Goal: Communication & Community: Share content

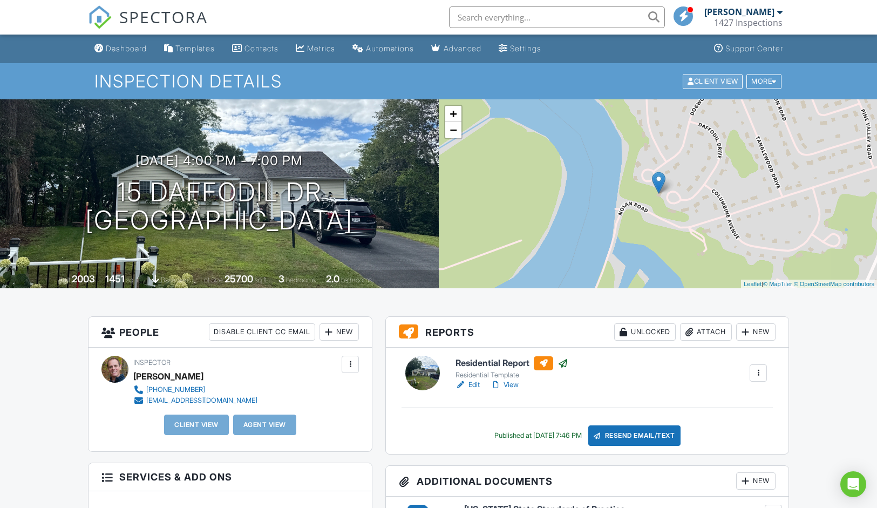
click at [713, 76] on div "Client View" at bounding box center [713, 81] width 60 height 15
click at [775, 85] on div "More" at bounding box center [763, 81] width 35 height 15
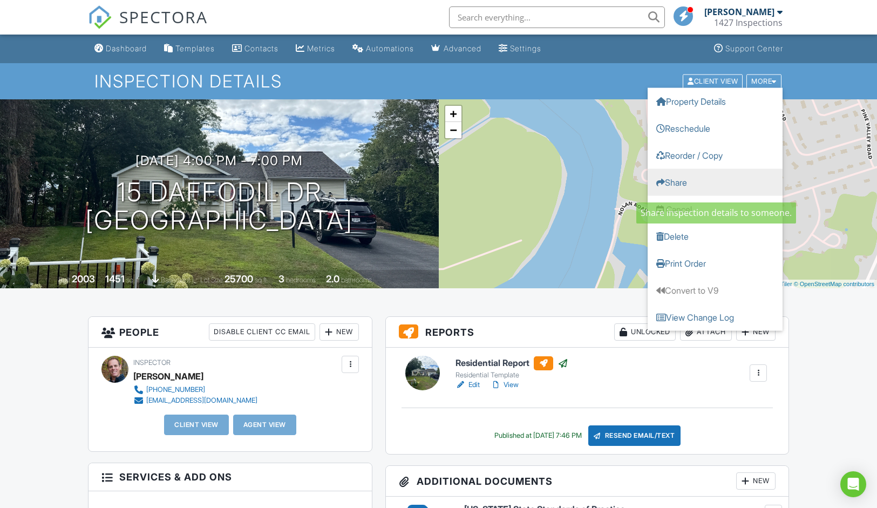
click at [685, 180] on link "Share" at bounding box center [715, 181] width 135 height 27
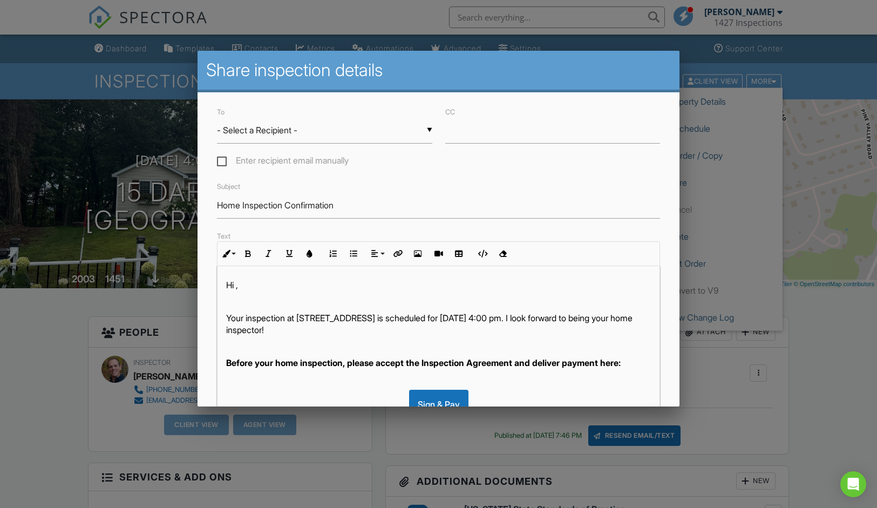
click at [266, 134] on input "- Select a Recipient -" at bounding box center [324, 130] width 215 height 26
drag, startPoint x: 406, startPoint y: 149, endPoint x: 383, endPoint y: 148, distance: 23.8
click at [406, 149] on div "To ▼ - Select a Recipient - - Select a Recipient - - Select a Recipient - Enter…" at bounding box center [325, 137] width 228 height 64
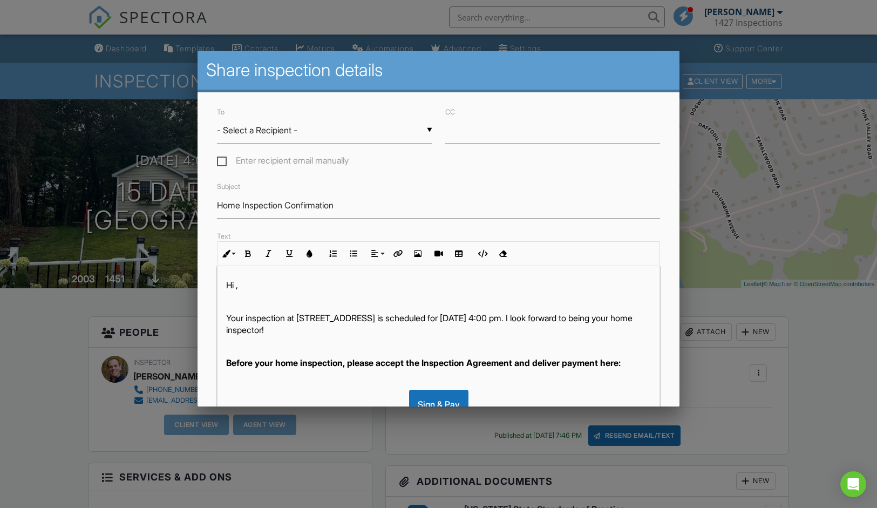
click at [222, 162] on label "Enter recipient email manually" at bounding box center [283, 161] width 132 height 13
click at [222, 162] on input "Enter recipient email manually" at bounding box center [220, 162] width 7 height 7
checkbox input "true"
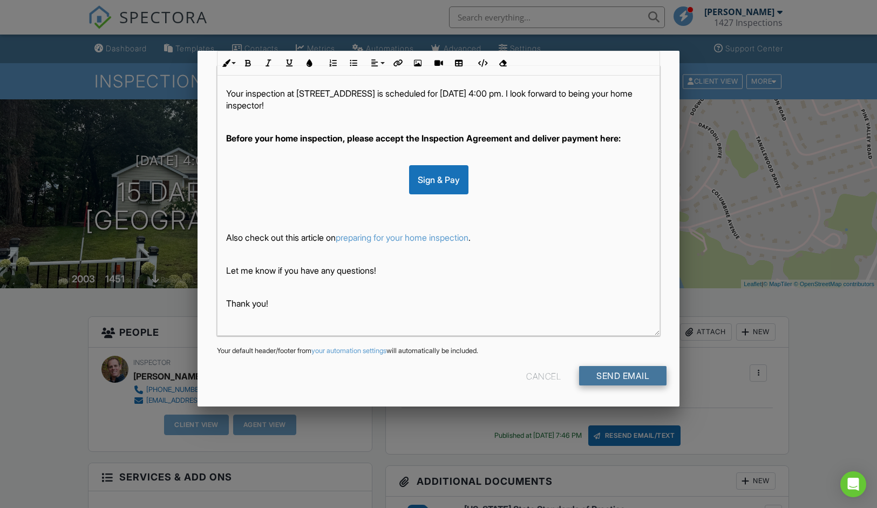
scroll to position [200, 0]
type input "[EMAIL_ADDRESS][DOMAIN_NAME]"
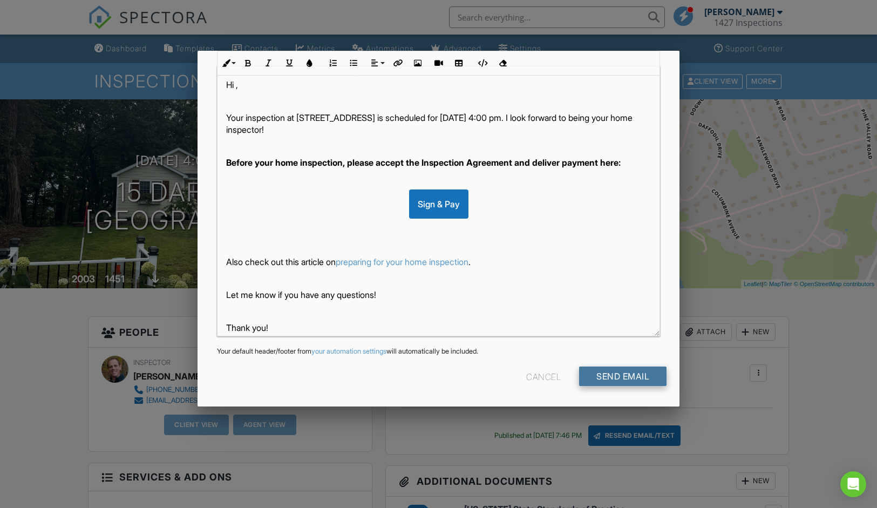
click at [616, 379] on input "Send Email" at bounding box center [622, 375] width 87 height 19
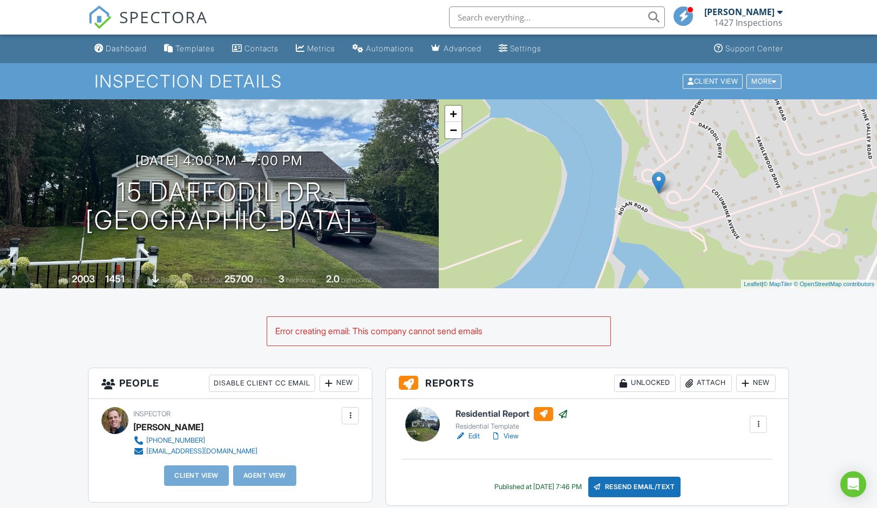
click at [759, 81] on div "More" at bounding box center [763, 81] width 35 height 15
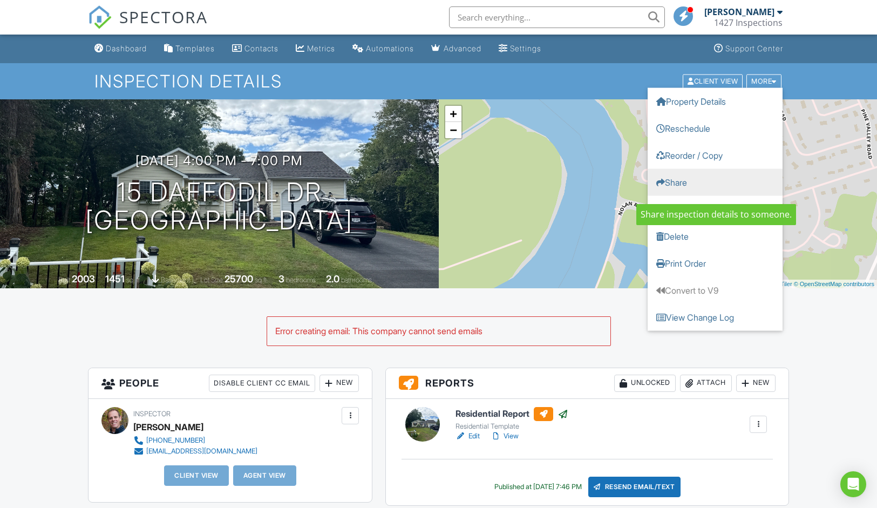
click at [679, 181] on link "Share" at bounding box center [715, 181] width 135 height 27
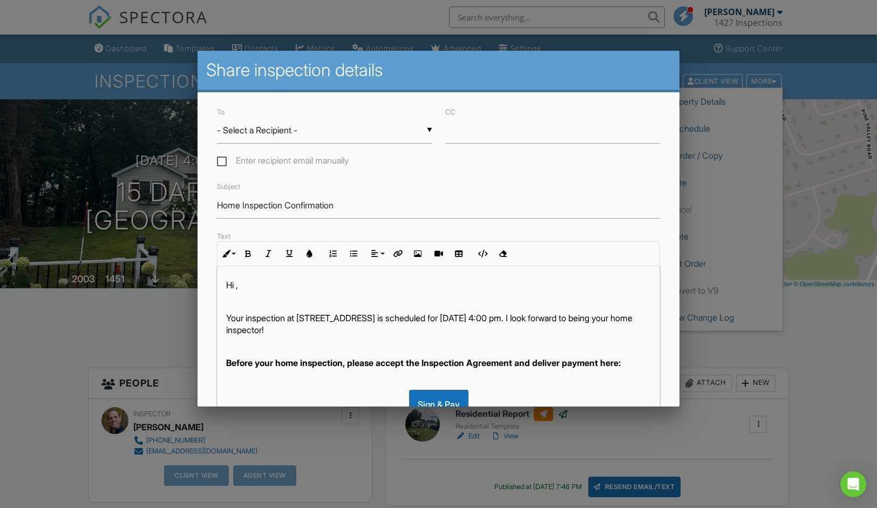
click at [223, 161] on label "Enter recipient email manually" at bounding box center [283, 161] width 132 height 13
click at [223, 161] on input "Enter recipient email manually" at bounding box center [220, 162] width 7 height 7
checkbox input "true"
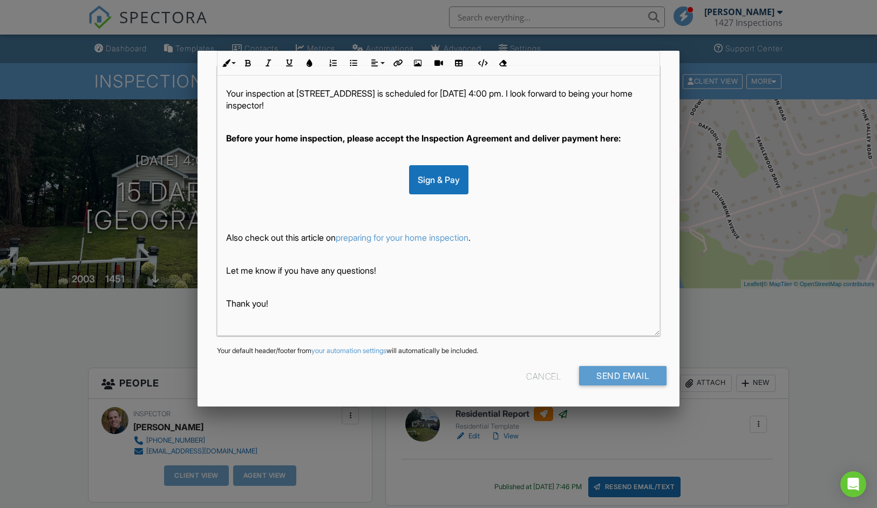
scroll to position [200, 0]
type input "[EMAIL_ADDRESS][DOMAIN_NAME]"
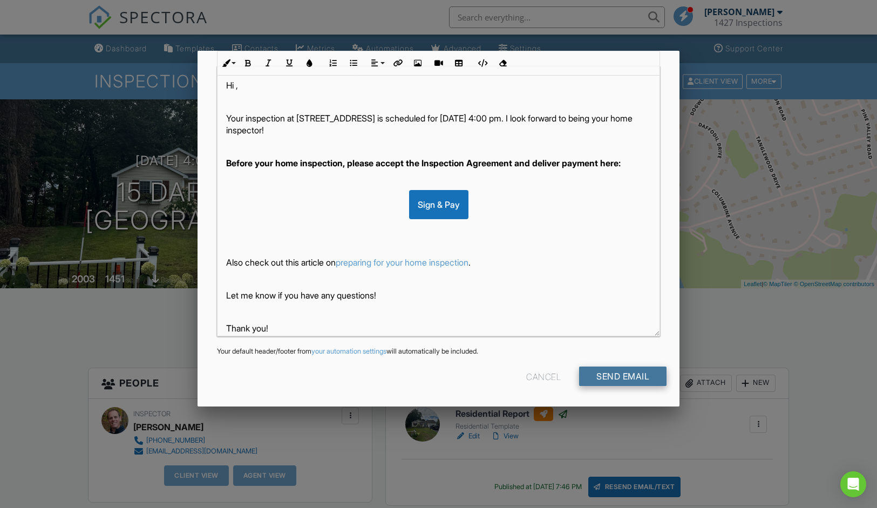
type input "markwendell831@yahoo.com"
click at [629, 374] on input "Send Email" at bounding box center [622, 375] width 87 height 19
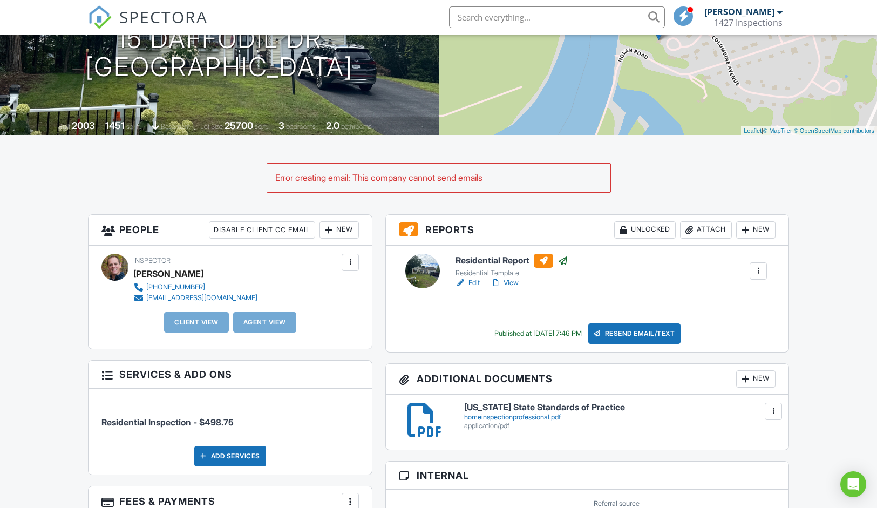
scroll to position [154, 0]
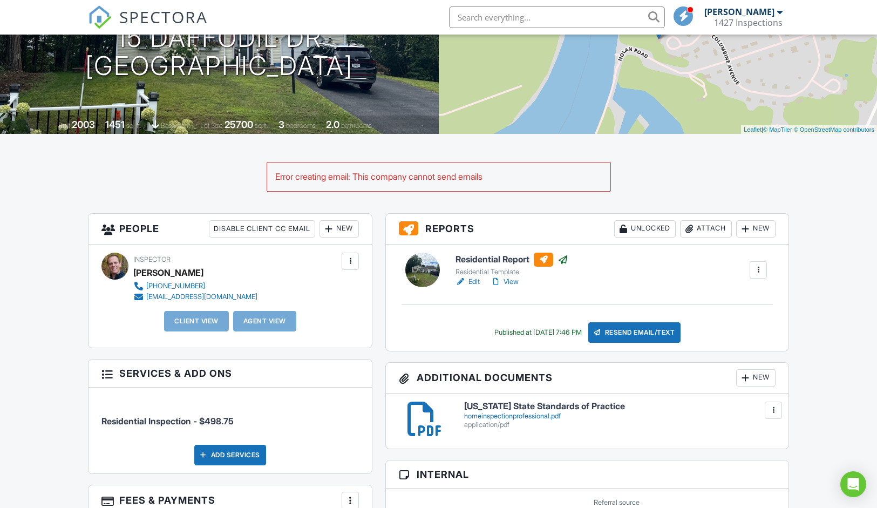
click at [640, 336] on div "Resend Email/Text" at bounding box center [634, 332] width 93 height 21
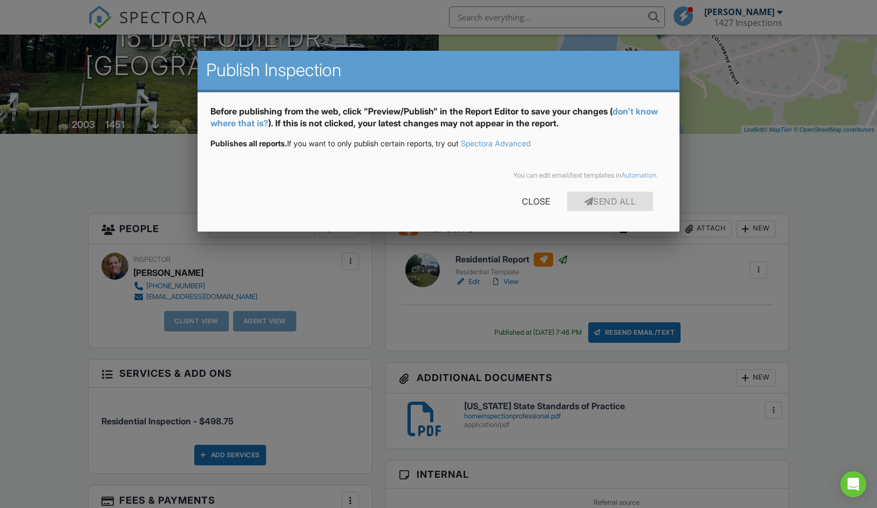
click at [262, 124] on link "don't know where that is?" at bounding box center [434, 117] width 447 height 23
click at [532, 199] on div "Close" at bounding box center [536, 201] width 63 height 19
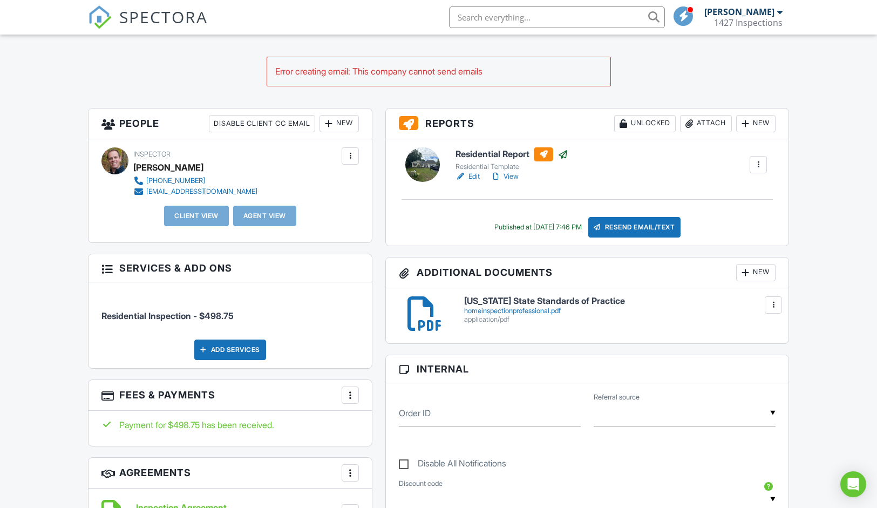
scroll to position [261, 0]
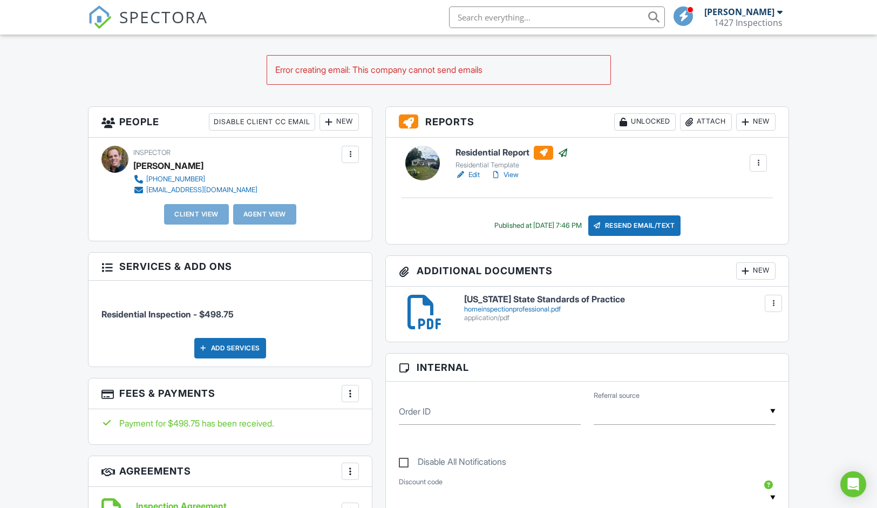
click at [639, 232] on div "Resend Email/Text" at bounding box center [634, 225] width 93 height 21
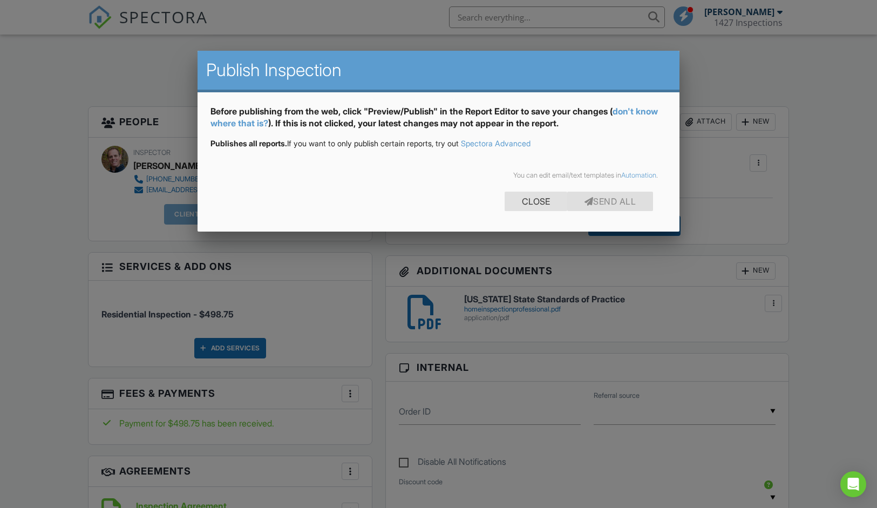
click at [531, 203] on div "Close" at bounding box center [536, 201] width 63 height 19
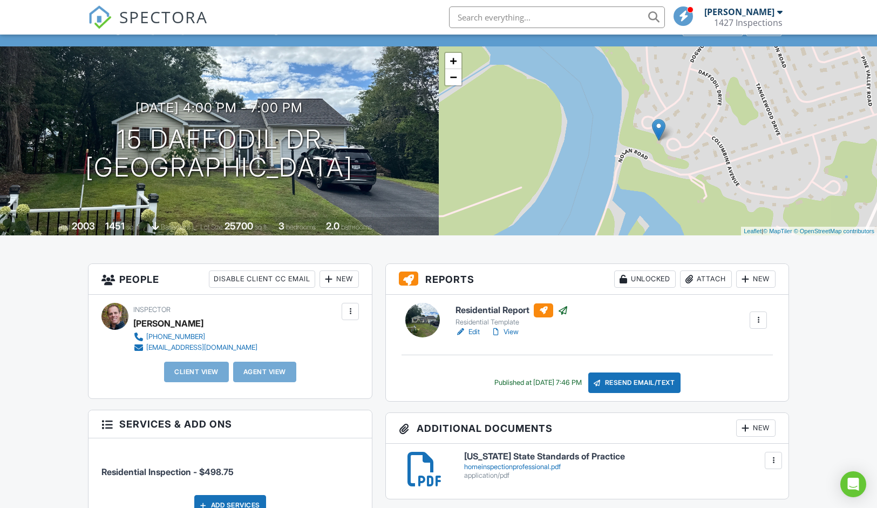
scroll to position [52, 0]
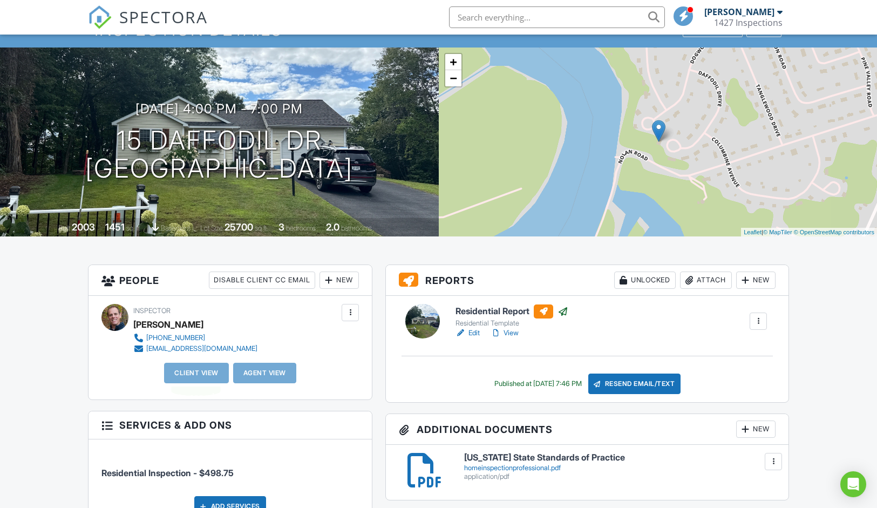
click at [180, 371] on div "Client View" at bounding box center [196, 373] width 65 height 21
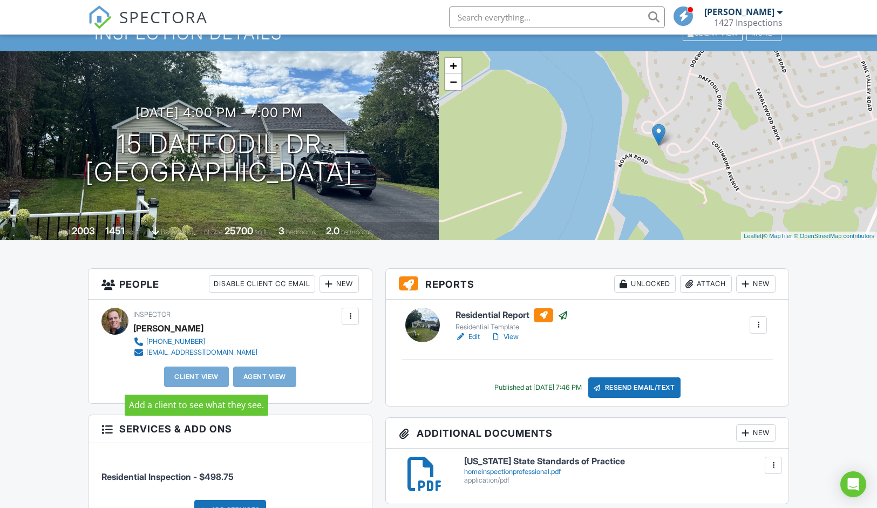
scroll to position [48, 0]
click at [196, 377] on div "Client View" at bounding box center [196, 376] width 65 height 21
click at [182, 375] on div "Client View" at bounding box center [196, 376] width 65 height 21
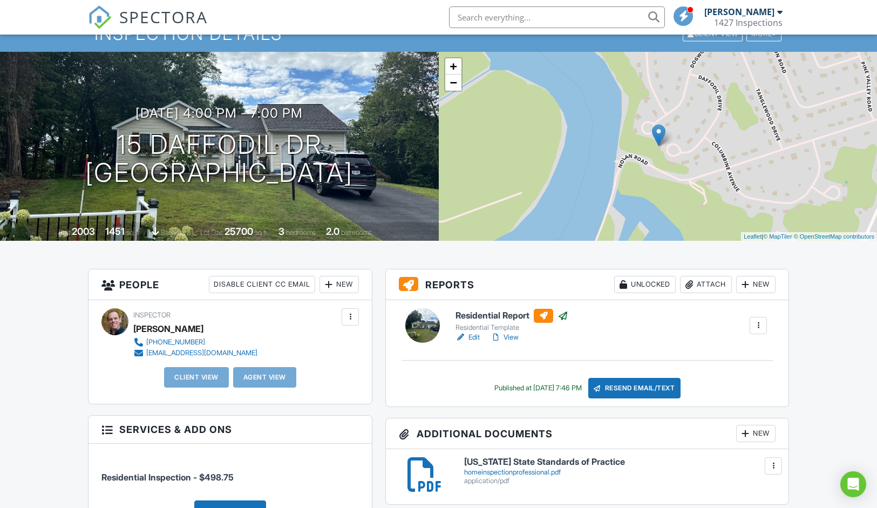
click at [198, 383] on div "Client View" at bounding box center [196, 377] width 65 height 21
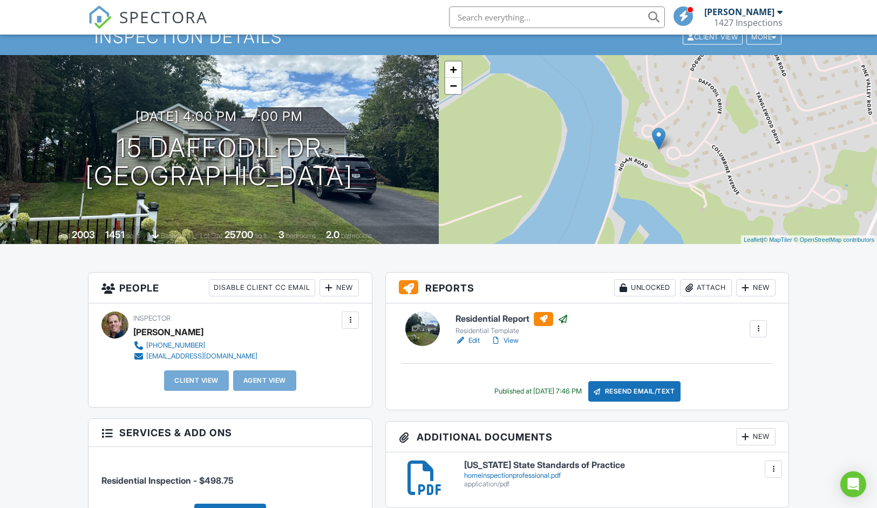
click at [184, 399] on div "Inspector Mark Wendell +15189745074 1427inspections@gmail.com Make Invisible Ma…" at bounding box center [231, 354] width 284 height 103
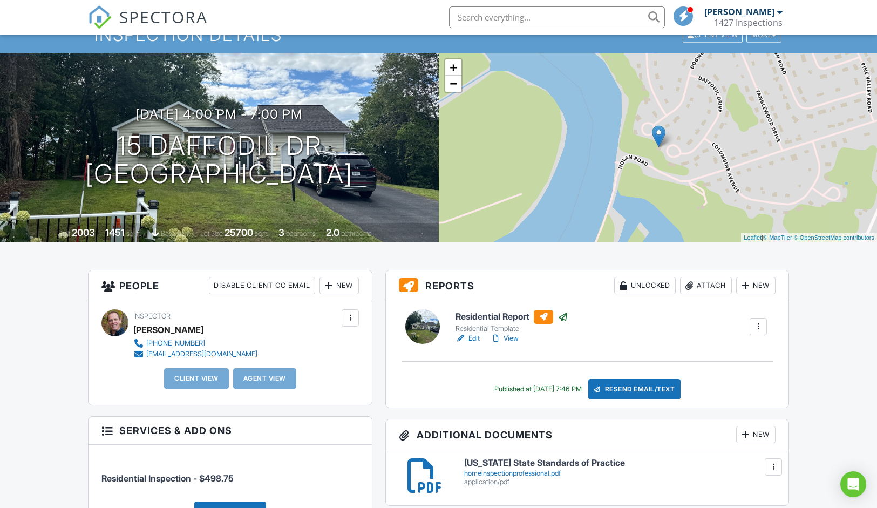
click at [350, 324] on div at bounding box center [350, 317] width 17 height 17
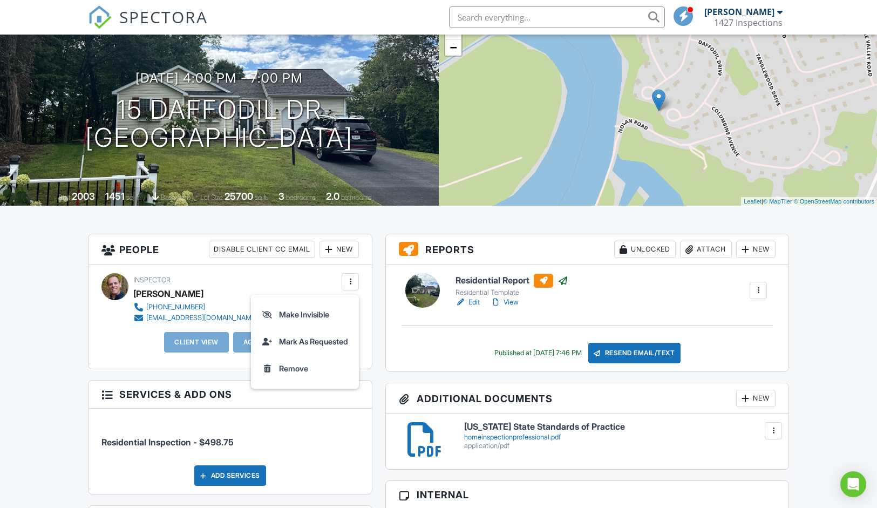
scroll to position [84, 0]
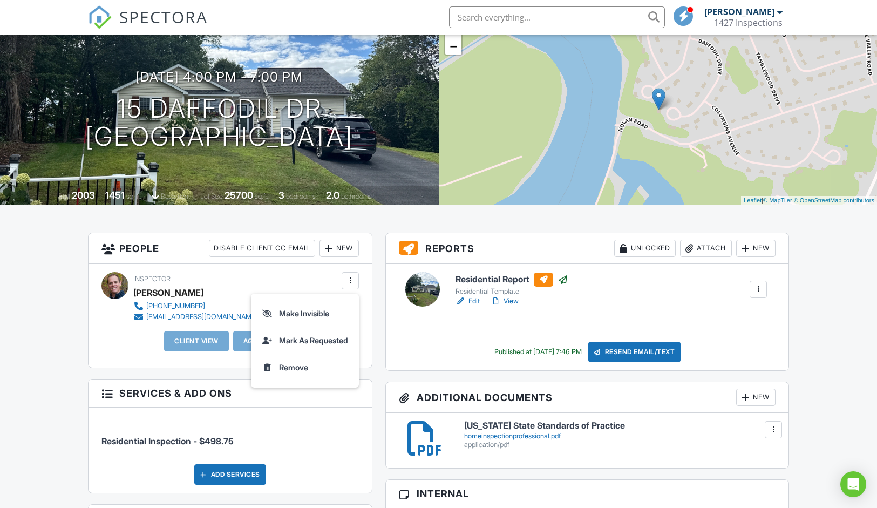
click at [100, 328] on div "Inspector Mark Wendell +15189745074 1427inspections@gmail.com Make Invisible Ma…" at bounding box center [231, 315] width 284 height 103
click at [344, 252] on div "New" at bounding box center [339, 248] width 39 height 17
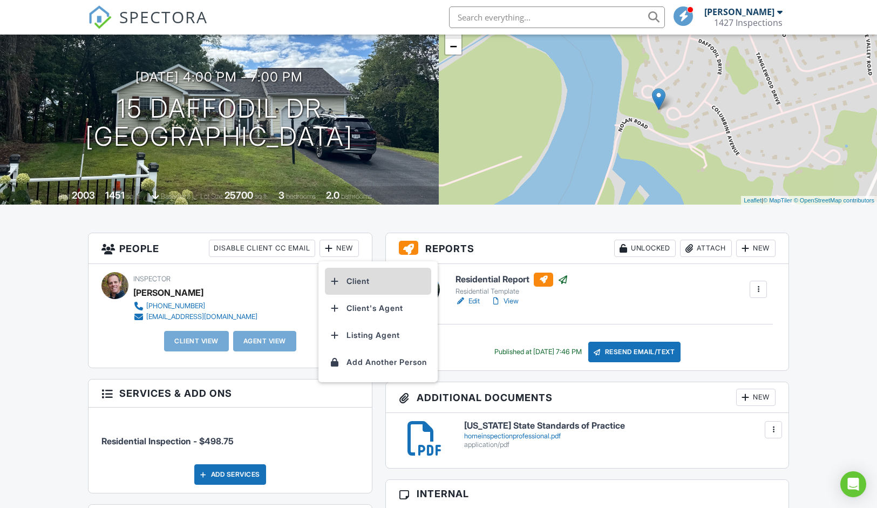
click at [352, 282] on li "Client" at bounding box center [378, 281] width 106 height 27
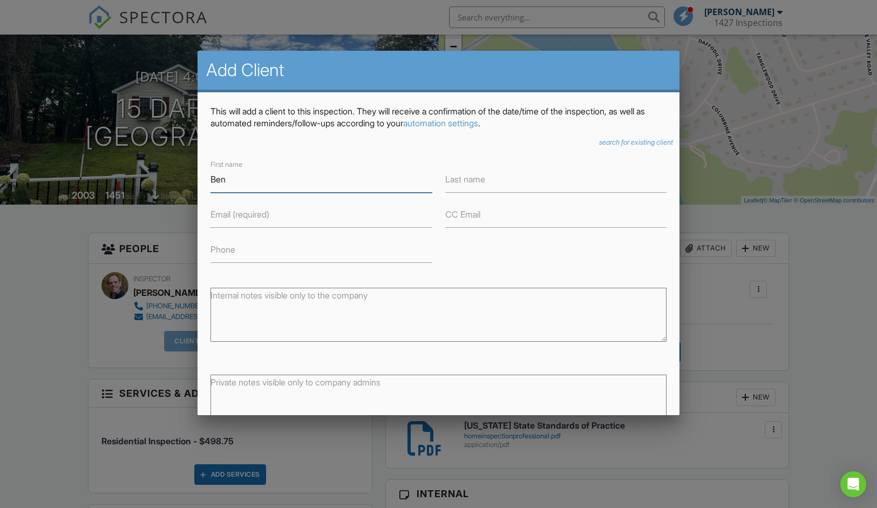
type input "Ben"
type input "[PERSON_NAME]"
type input "[EMAIL_ADDRESS][DOMAIN_NAME]"
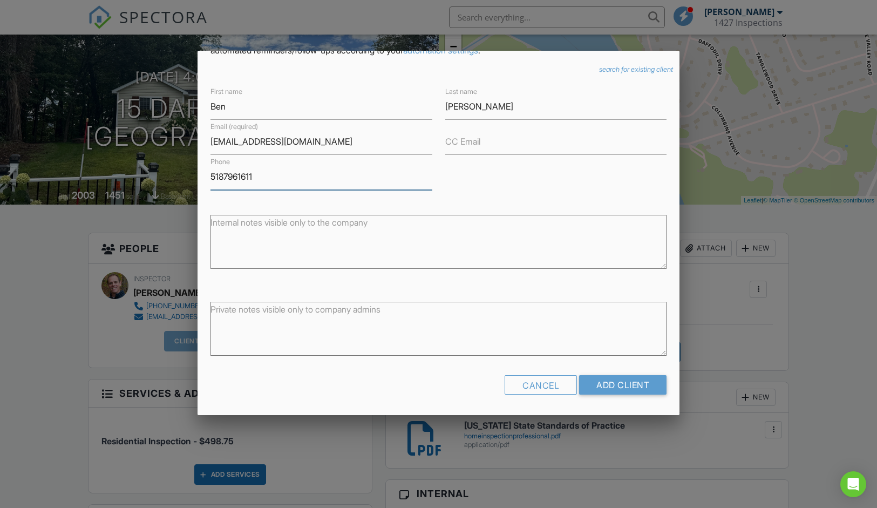
scroll to position [72, 0]
type input "5187961611"
click at [628, 384] on input "Add Client" at bounding box center [622, 385] width 87 height 19
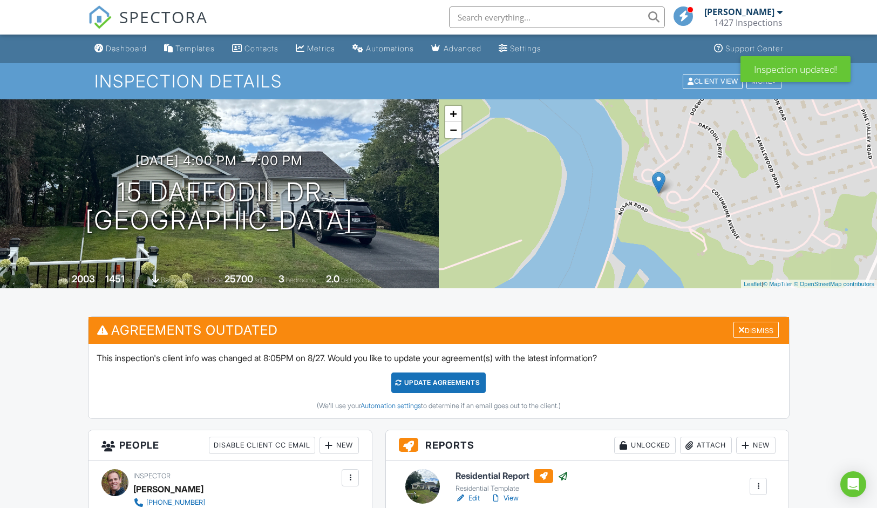
click at [452, 380] on div "Update Agreements" at bounding box center [438, 382] width 94 height 21
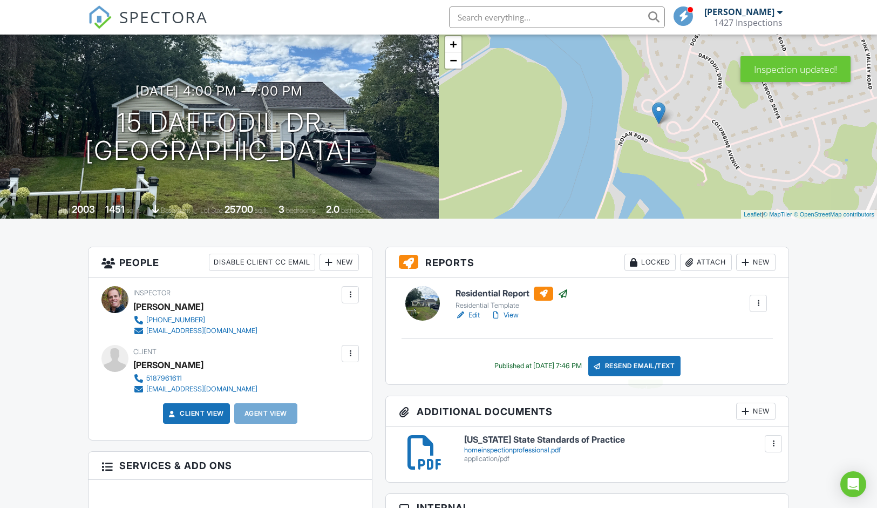
scroll to position [71, 0]
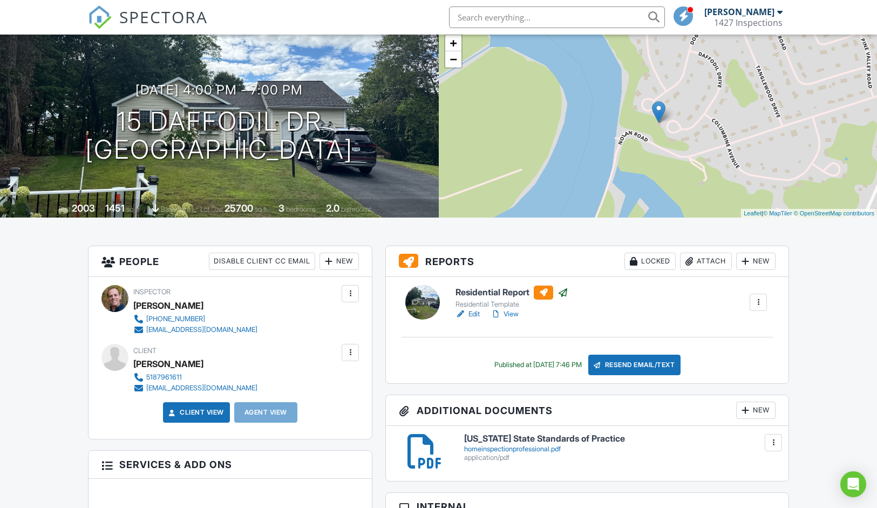
click at [653, 263] on div "Locked" at bounding box center [650, 261] width 51 height 17
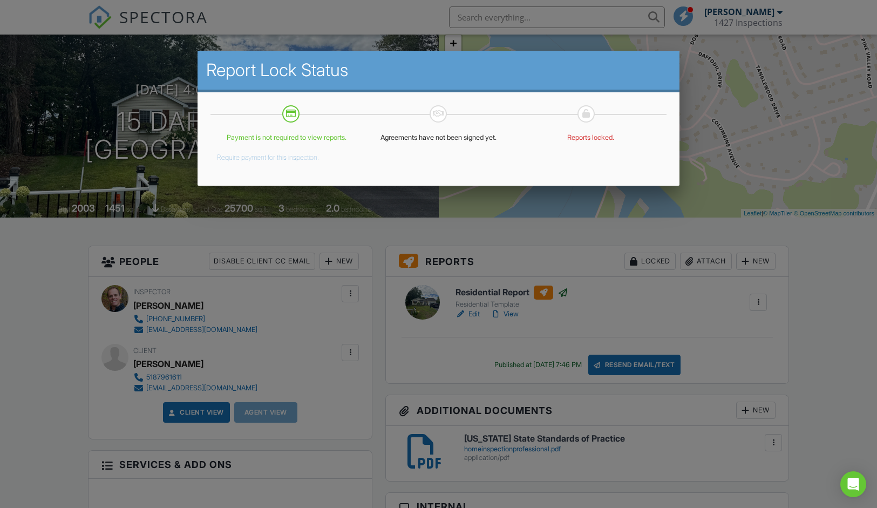
click at [346, 395] on div at bounding box center [438, 263] width 877 height 635
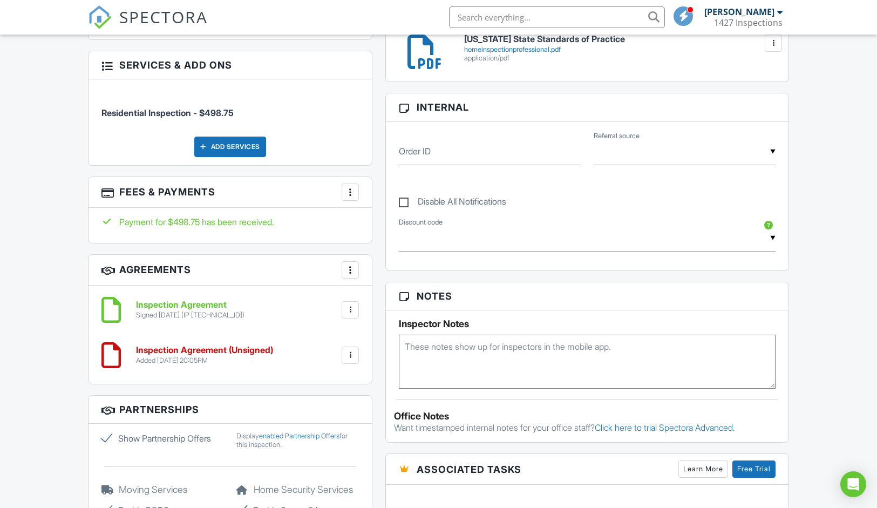
scroll to position [471, 0]
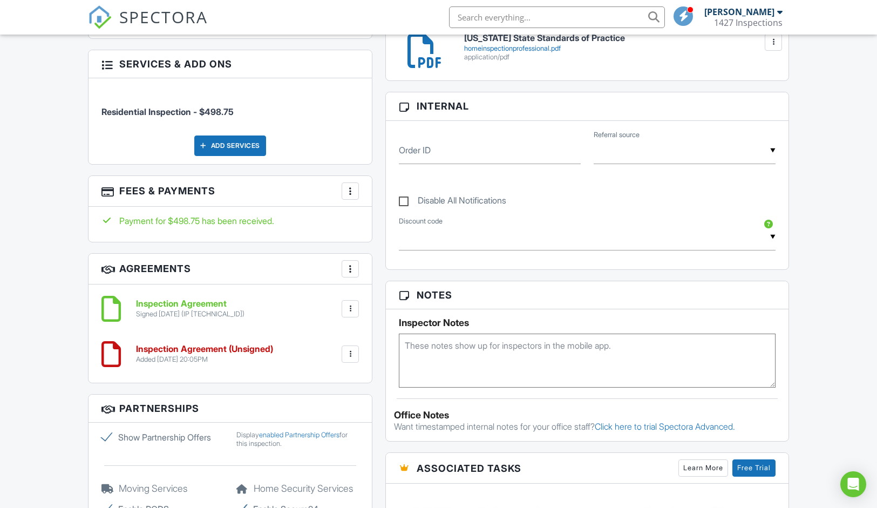
click at [210, 356] on div "Added 08/27/2025 20:05PM" at bounding box center [204, 359] width 137 height 9
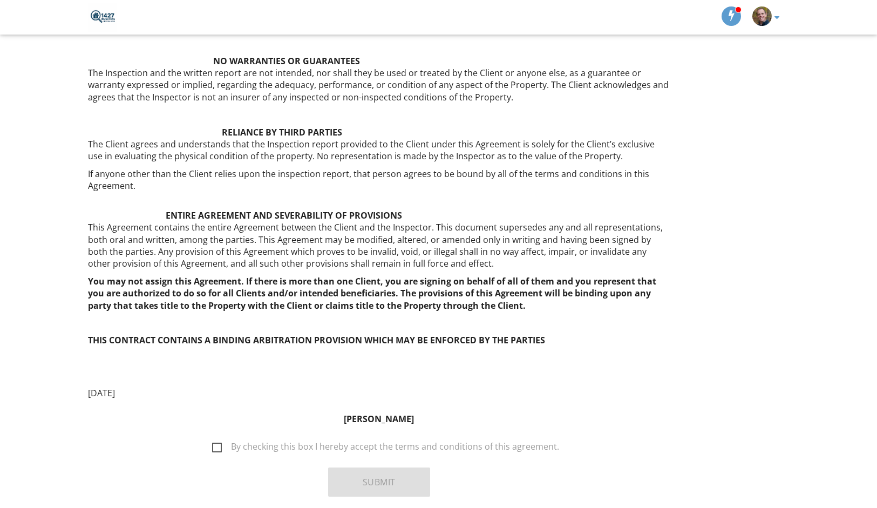
scroll to position [2071, 0]
click at [215, 443] on label "By checking this box I hereby accept the terms and conditions of this agreement." at bounding box center [385, 449] width 347 height 13
click at [213, 439] on input "By checking this box I hereby accept the terms and conditions of this agreement." at bounding box center [209, 442] width 7 height 7
checkbox input "true"
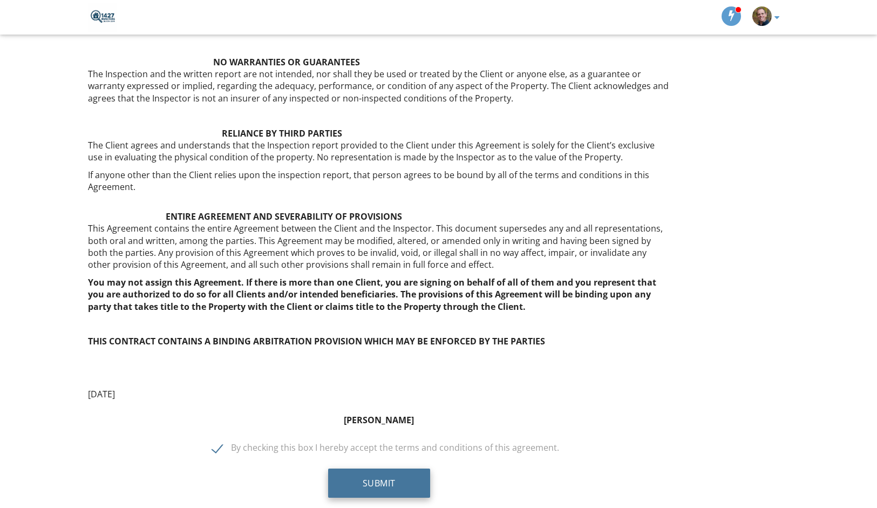
click at [364, 469] on button "Submit" at bounding box center [379, 483] width 102 height 29
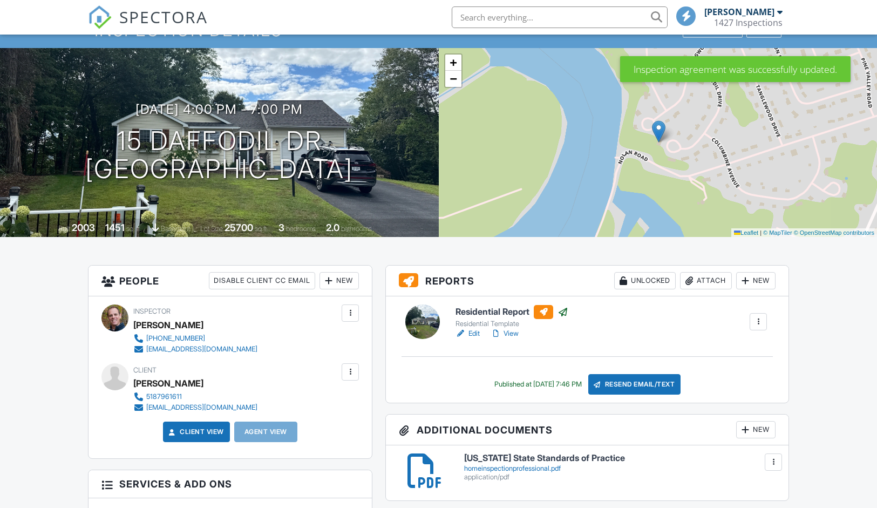
scroll to position [53, 0]
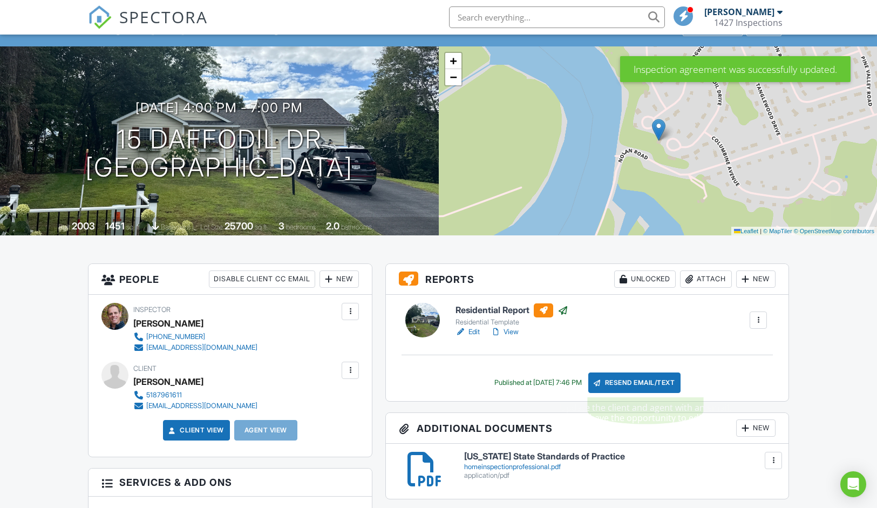
click at [644, 382] on div "Resend Email/Text" at bounding box center [634, 382] width 93 height 21
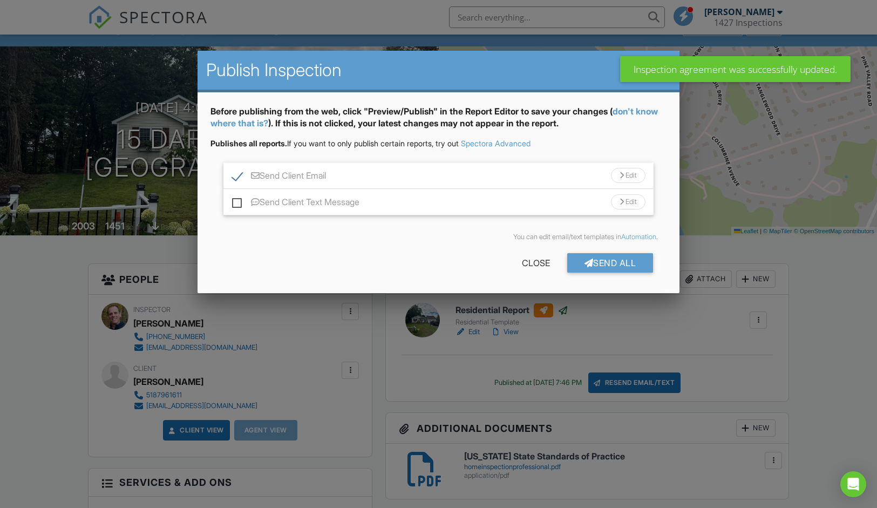
click at [321, 177] on label "Send Client Email" at bounding box center [279, 177] width 94 height 13
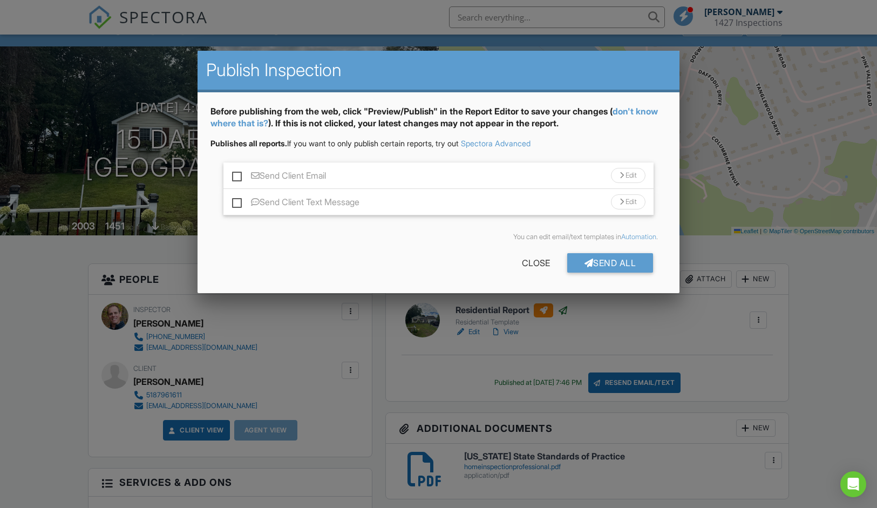
click at [239, 179] on label "Send Client Email" at bounding box center [279, 177] width 94 height 13
click at [239, 174] on input "Send Client Email" at bounding box center [235, 170] width 7 height 7
checkbox input "true"
click at [239, 201] on label "Send Client Text Message" at bounding box center [295, 203] width 127 height 13
click at [239, 200] on input "Send Client Text Message" at bounding box center [235, 196] width 7 height 7
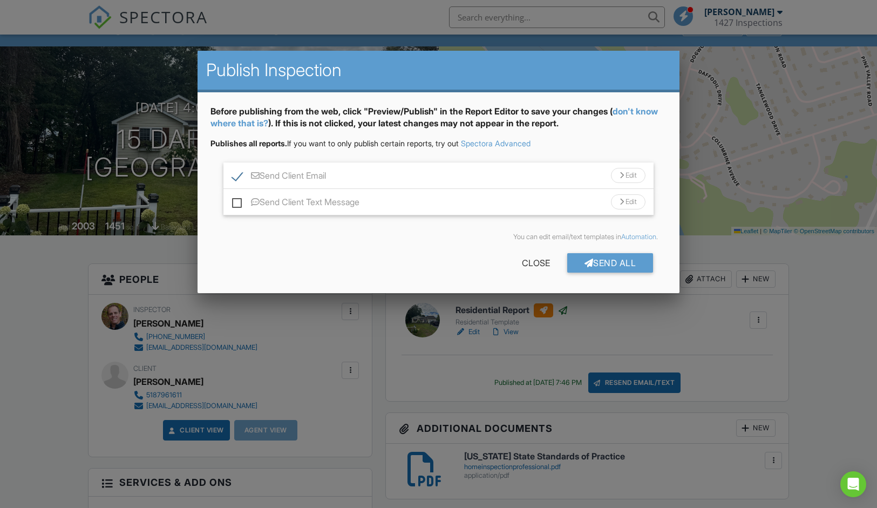
checkbox input "true"
click at [627, 266] on div "Send All" at bounding box center [610, 262] width 86 height 19
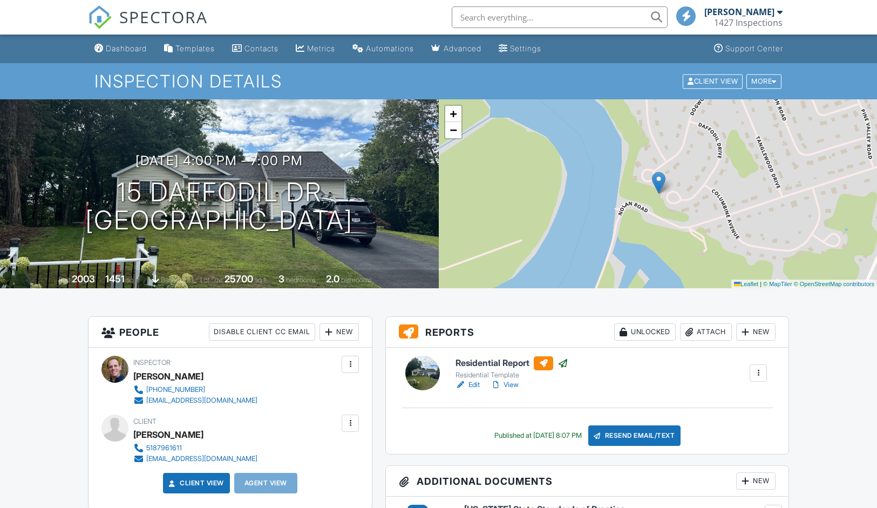
scroll to position [53, 0]
